Goal: Transaction & Acquisition: Purchase product/service

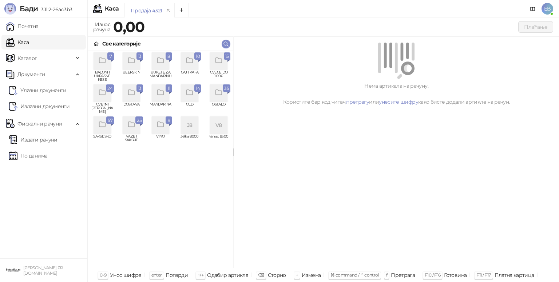
click at [220, 67] on div "grid" at bounding box center [218, 60] width 17 height 17
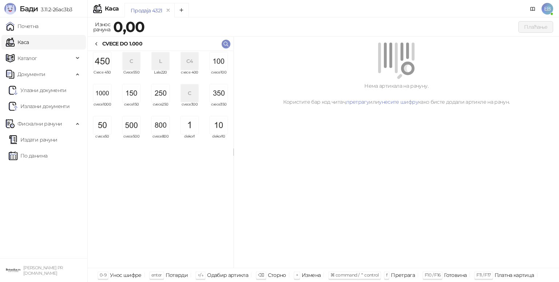
click at [97, 93] on img "grid" at bounding box center [102, 92] width 17 height 17
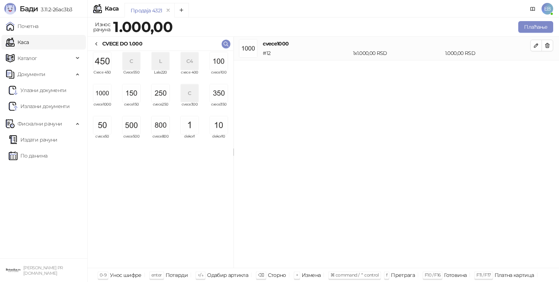
click at [97, 93] on img "grid" at bounding box center [102, 92] width 17 height 17
click at [138, 98] on img "grid" at bounding box center [131, 92] width 17 height 17
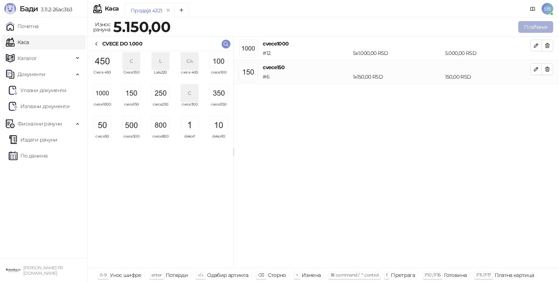
click at [532, 27] on button "Плаћање" at bounding box center [535, 27] width 35 height 12
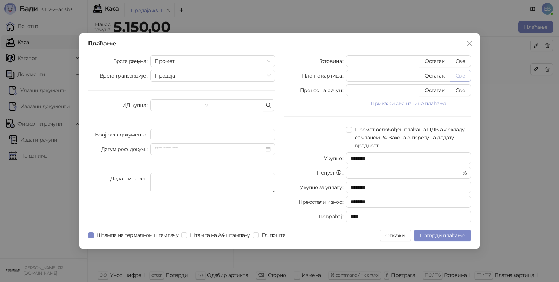
click at [458, 75] on button "Све" at bounding box center [460, 76] width 21 height 12
type input "****"
click at [441, 238] on span "Потврди плаћање" at bounding box center [443, 235] width 46 height 7
